Goal: Feedback & Contribution: Leave review/rating

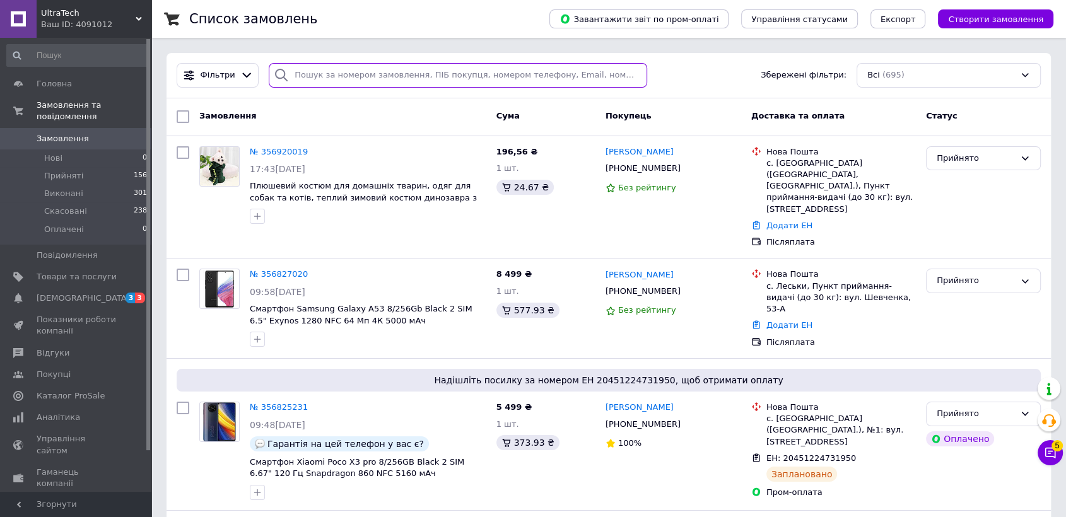
click at [384, 74] on input "search" at bounding box center [458, 75] width 379 height 25
paste input "[PERSON_NAME]"
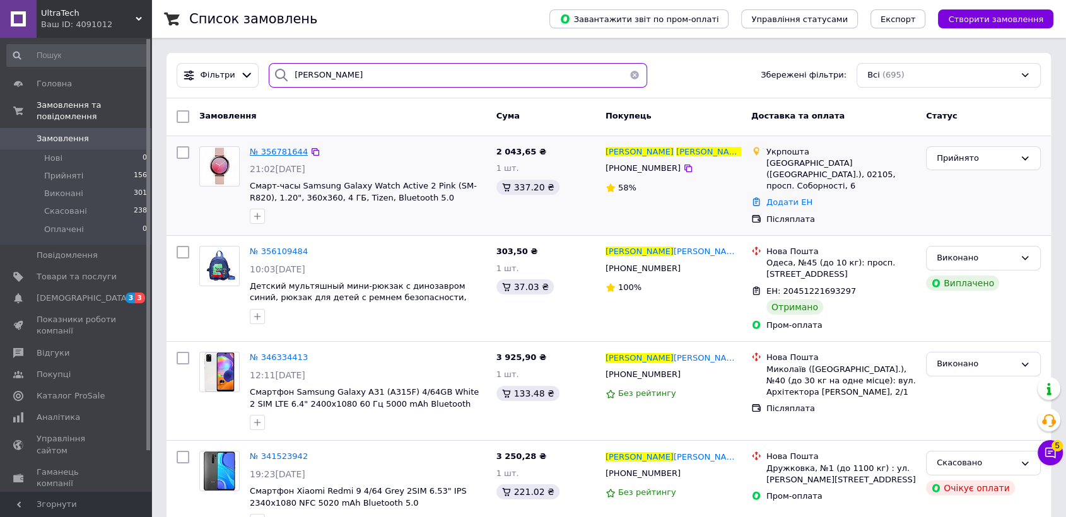
type input "[PERSON_NAME]"
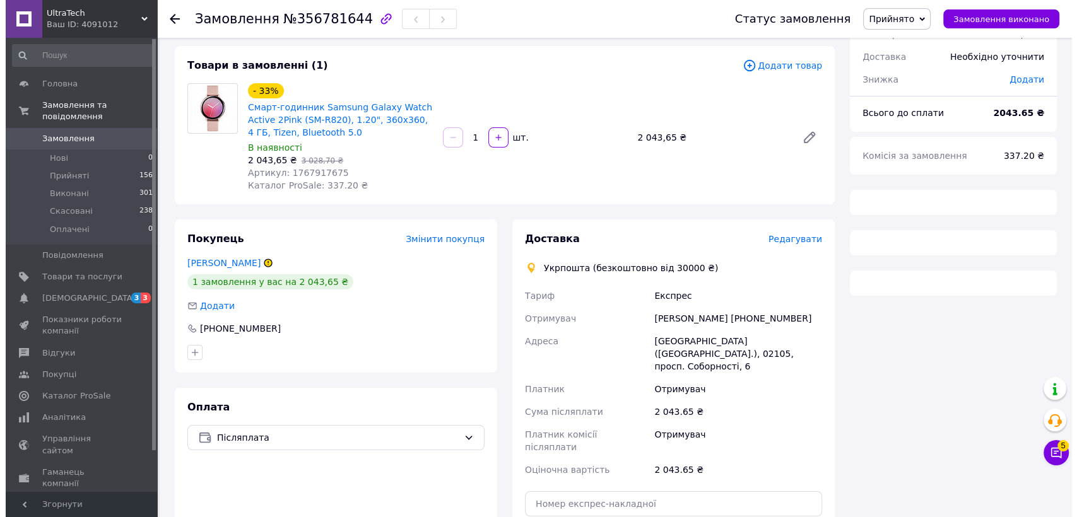
scroll to position [63, 0]
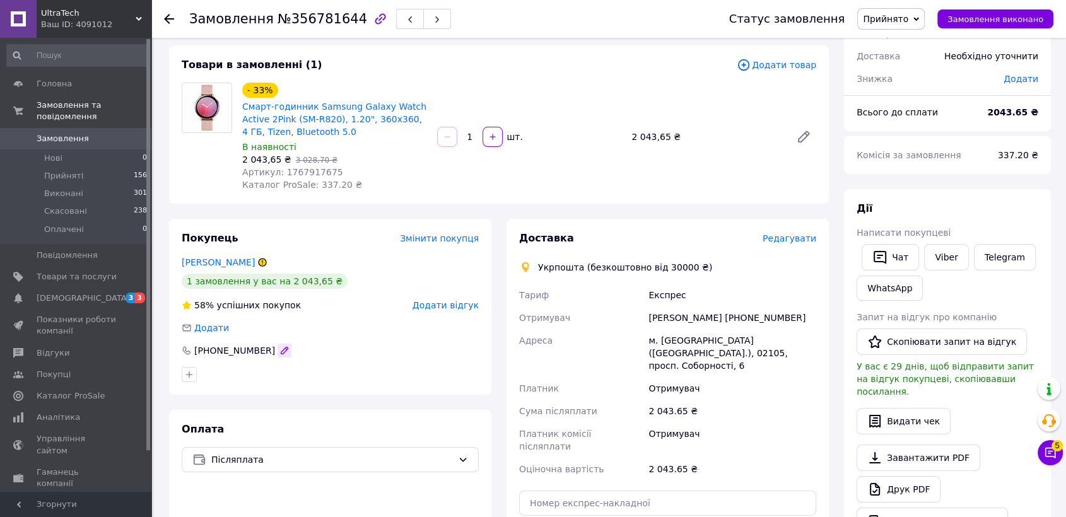
click at [278, 349] on button "button" at bounding box center [285, 351] width 14 height 14
type input "+380967601999"
click at [416, 307] on div "58% успішних покупок Додати відгук" at bounding box center [330, 305] width 297 height 13
click at [435, 307] on span "Додати відгук" at bounding box center [446, 305] width 66 height 10
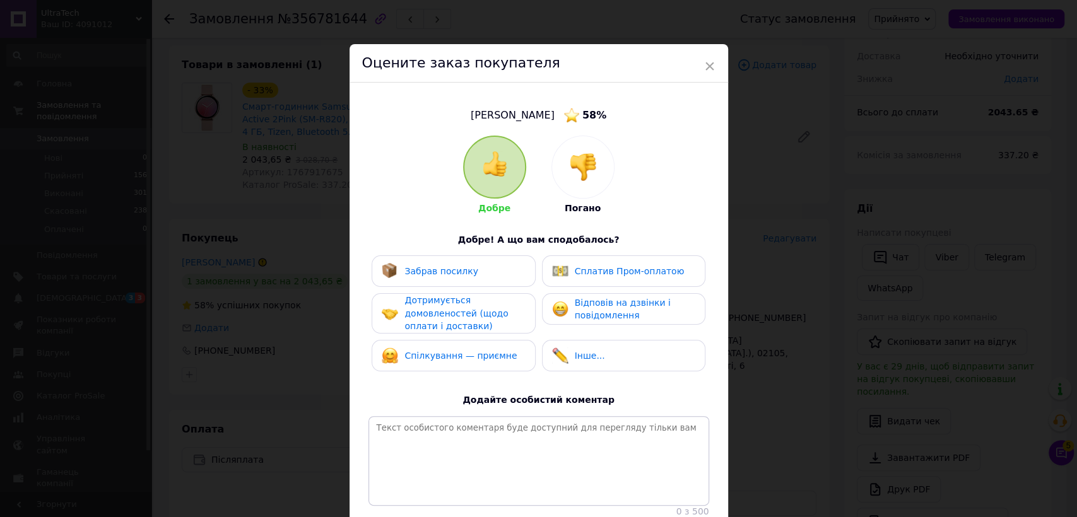
click at [587, 173] on img at bounding box center [583, 167] width 28 height 28
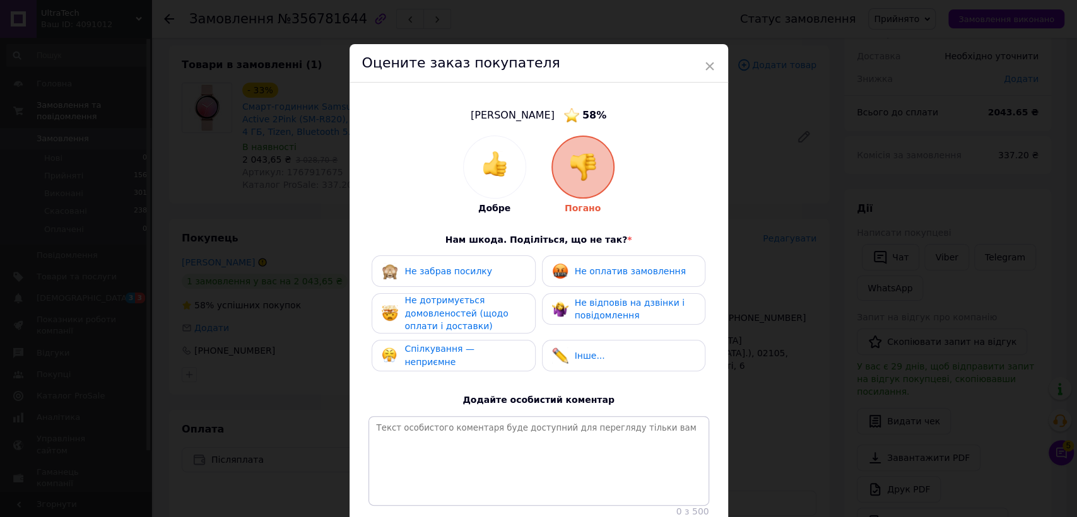
click at [609, 282] on div "Не оплатив замовлення" at bounding box center [623, 272] width 163 height 32
click at [450, 328] on span "Не дотримується домовленостей (щодо оплати і доставки)" at bounding box center [455, 313] width 103 height 36
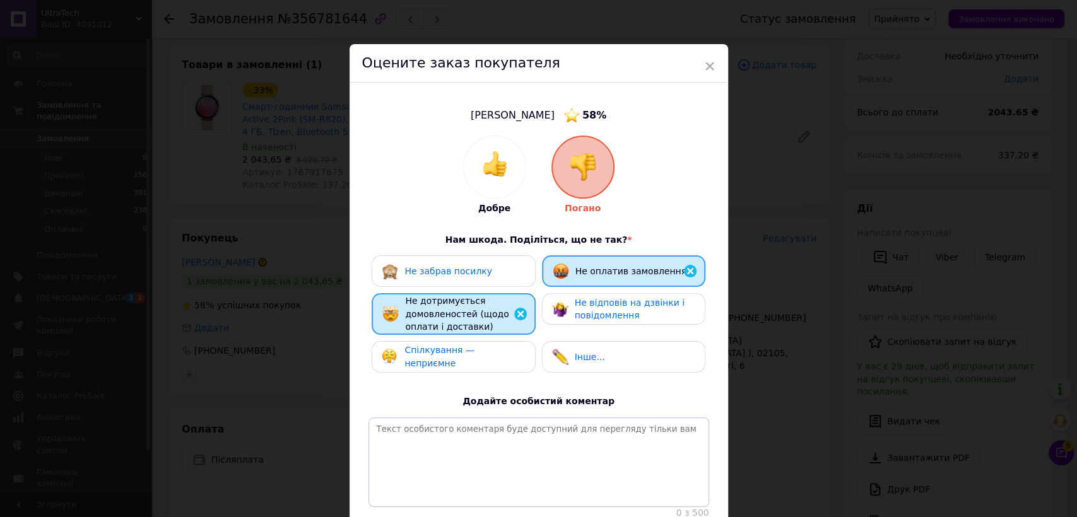
click at [464, 354] on span "Спілкування — неприємне" at bounding box center [439, 356] width 70 height 23
click at [579, 320] on div "Не відповів на дзвінки і повідомлення" at bounding box center [623, 309] width 163 height 32
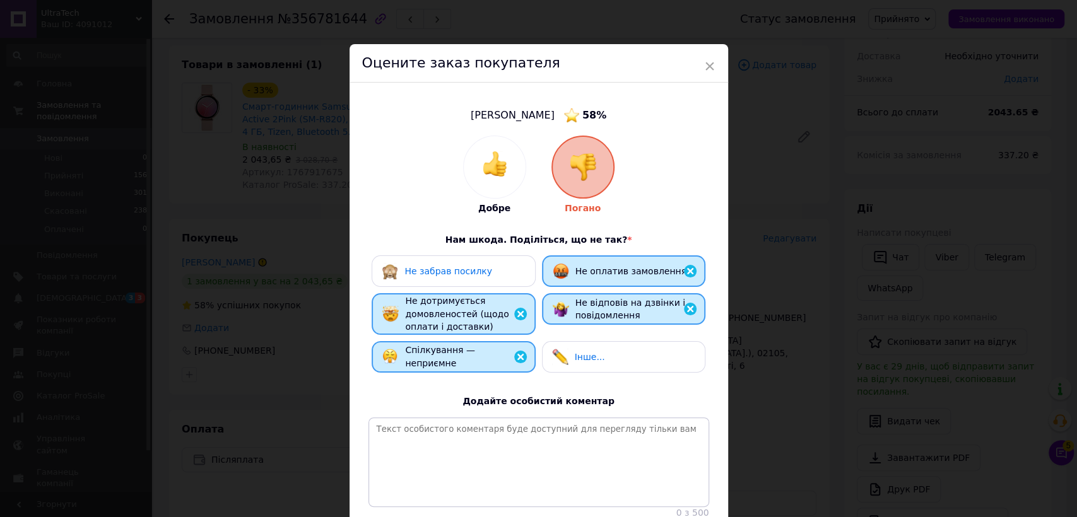
click at [582, 377] on div "Не забрав посилку Не оплатив замовлення Не дотримується домовленостей (щодо опл…" at bounding box center [538, 318] width 341 height 124
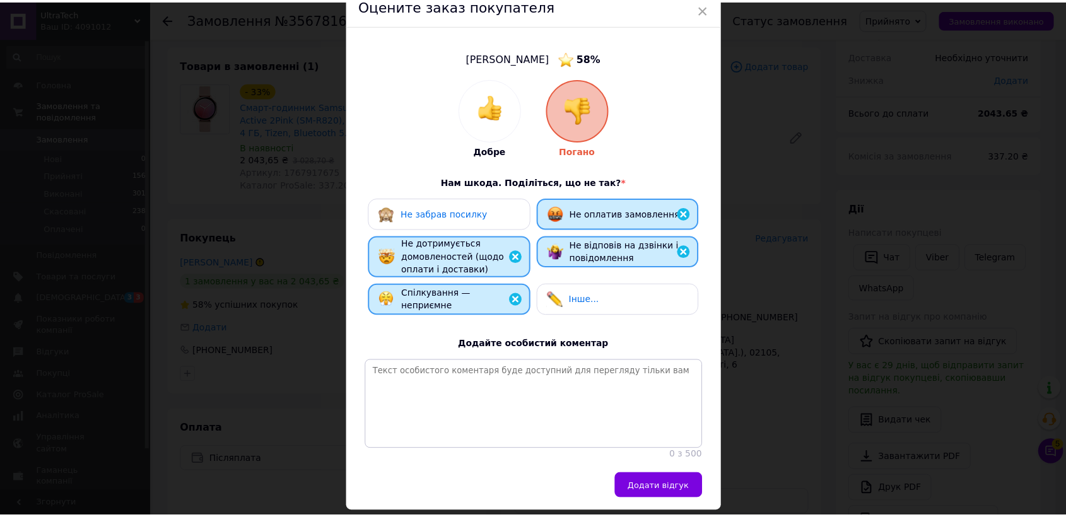
scroll to position [109, 0]
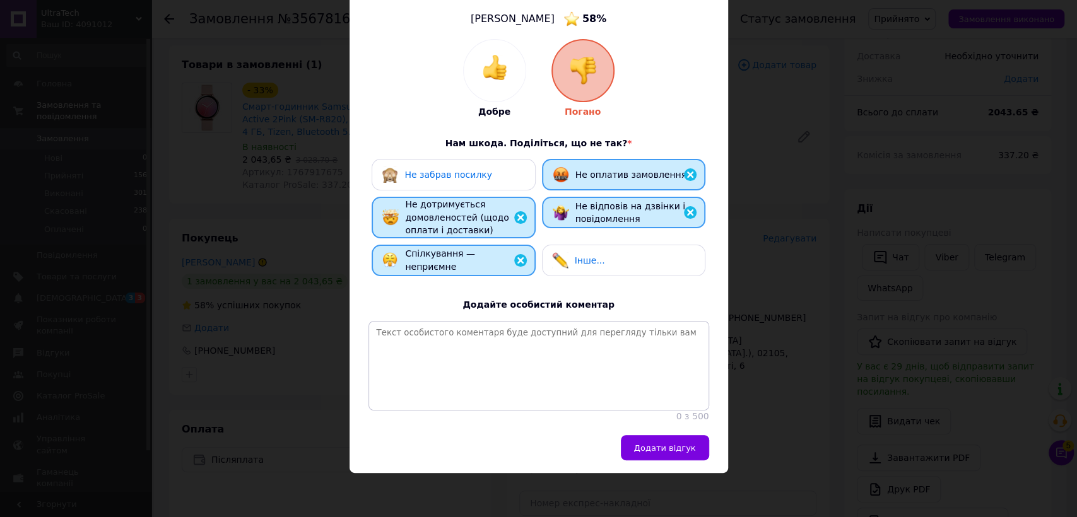
click at [595, 256] on span "Інше..." at bounding box center [590, 261] width 30 height 10
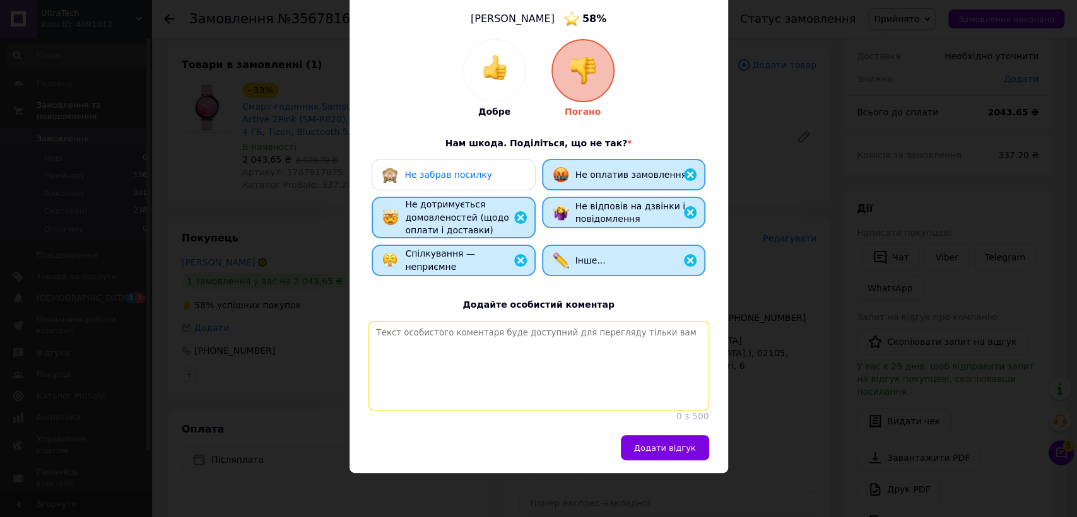
click at [479, 383] on textarea at bounding box center [538, 366] width 341 height 90
drag, startPoint x: 697, startPoint y: 438, endPoint x: 530, endPoint y: 331, distance: 198.3
click at [530, 331] on textarea "ічссчсчсм с чячч" at bounding box center [538, 366] width 341 height 90
type textarea "ічссчсчсм с чяччґсяґсяччяс"
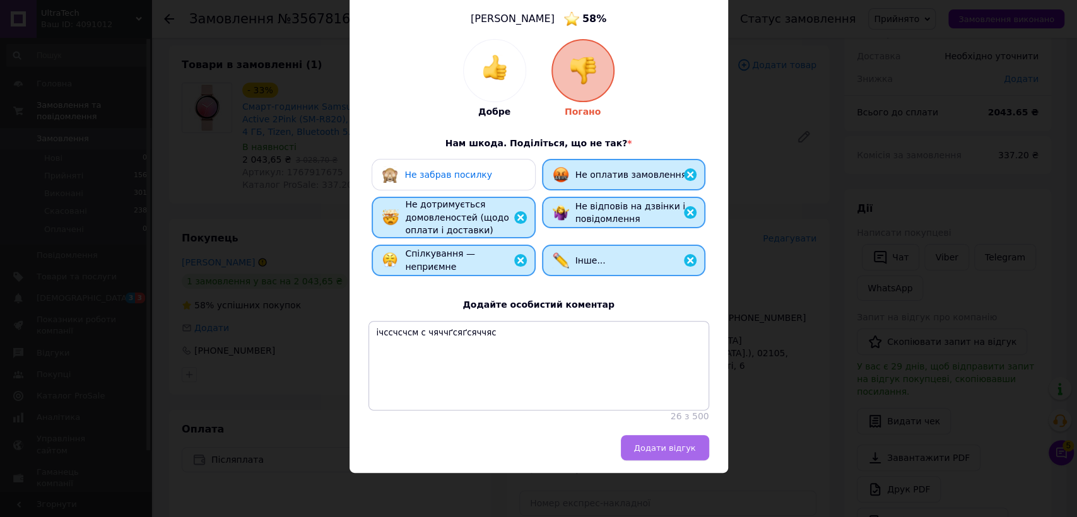
click at [669, 445] on span "Додати відгук" at bounding box center [665, 448] width 62 height 9
